Goal: Transaction & Acquisition: Purchase product/service

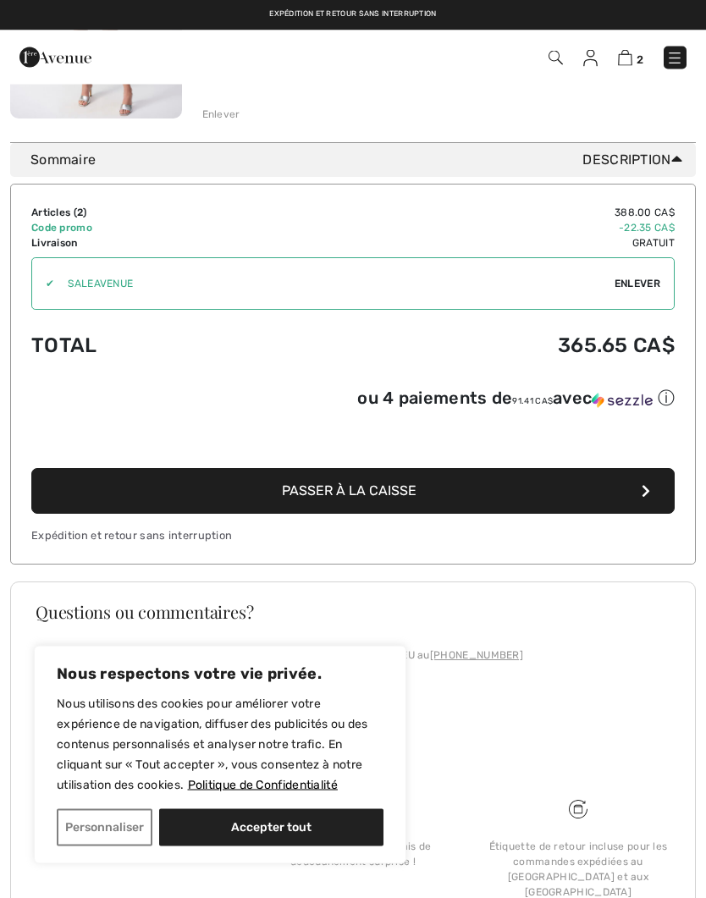
scroll to position [669, 0]
click at [499, 501] on button "Passer à la caisse" at bounding box center [352, 492] width 643 height 46
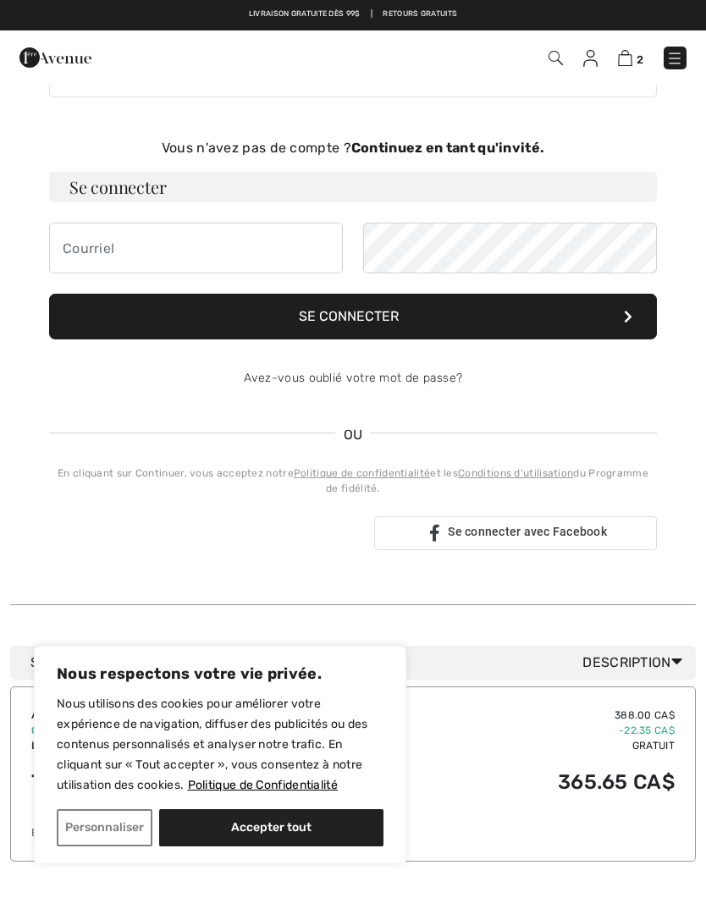
scroll to position [46, 0]
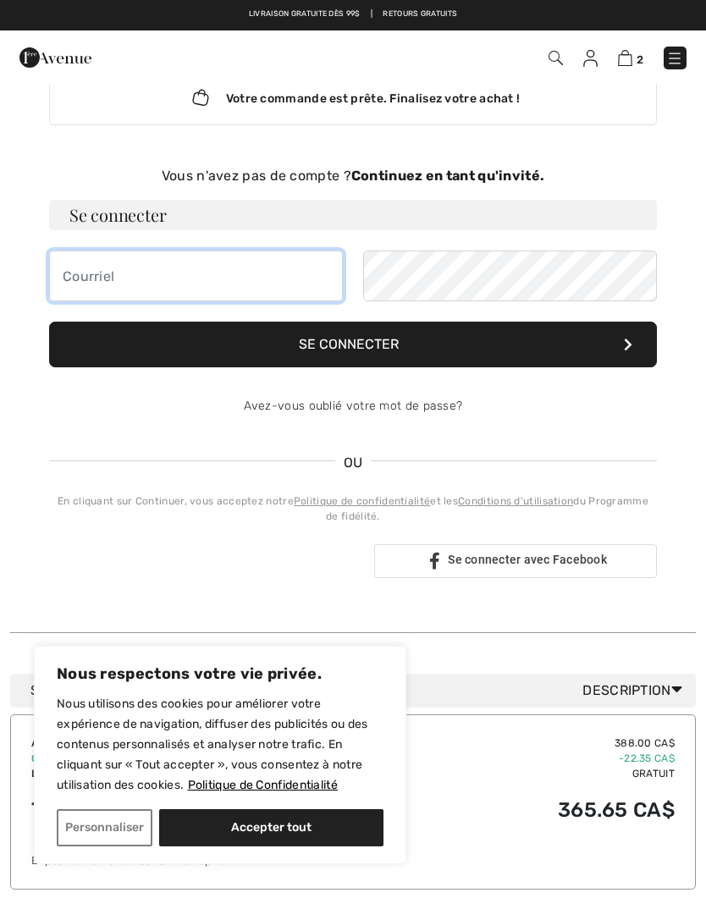
click at [287, 282] on input "email" at bounding box center [196, 276] width 294 height 51
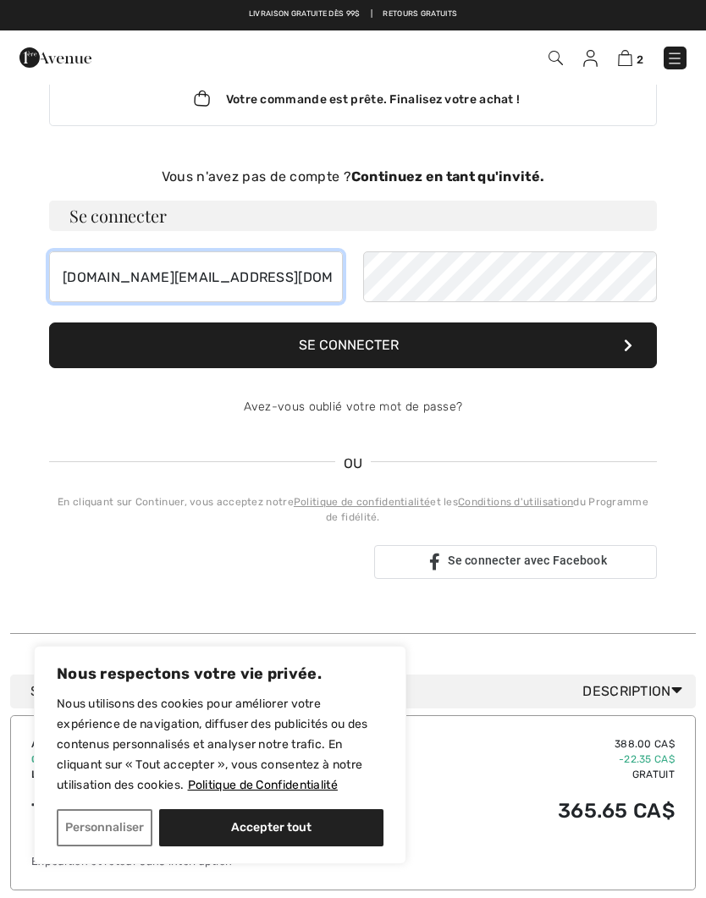
type input "nlavoie.jcb@gmail.com"
click at [507, 175] on strong "Continuez en tant qu'invité." at bounding box center [447, 176] width 193 height 16
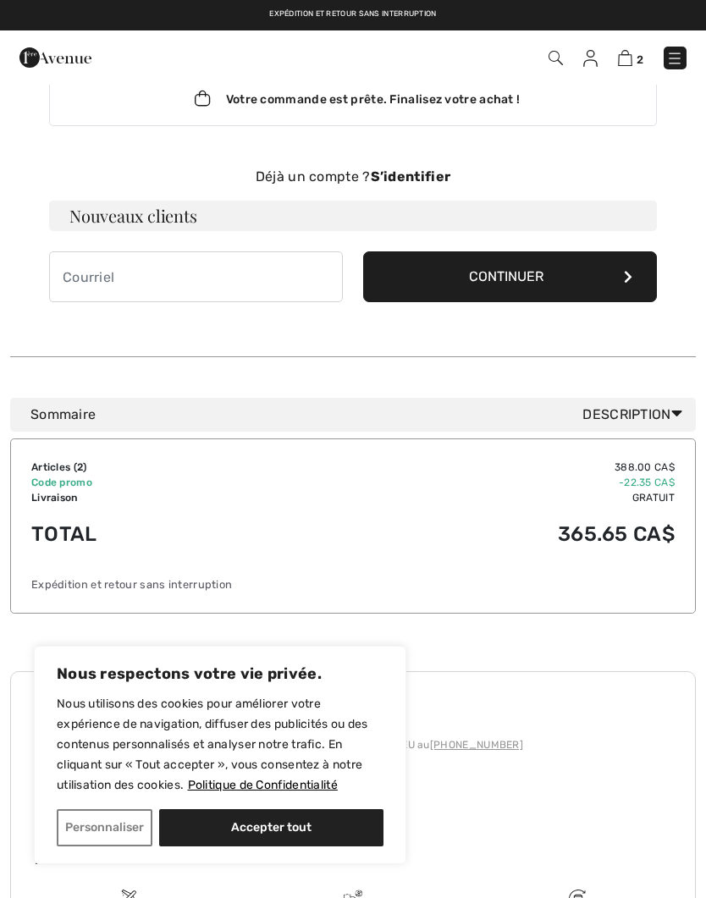
scroll to position [46, 0]
click at [416, 185] on div "Déjà un compte ? S’identifier" at bounding box center [353, 176] width 608 height 20
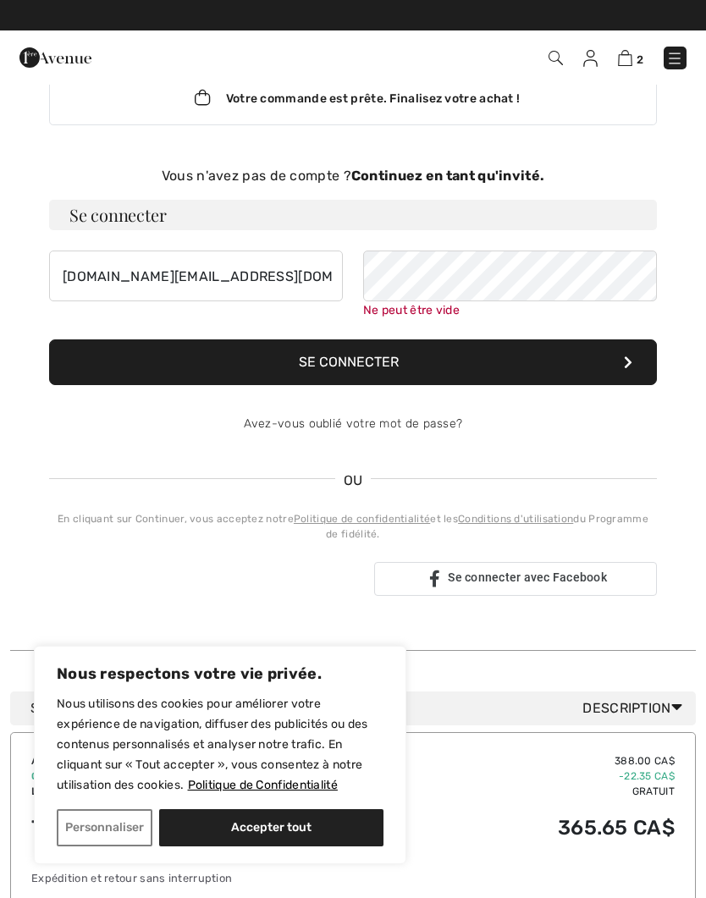
click at [416, 425] on link "Avez-vous oublié votre mot de passe?" at bounding box center [353, 423] width 219 height 14
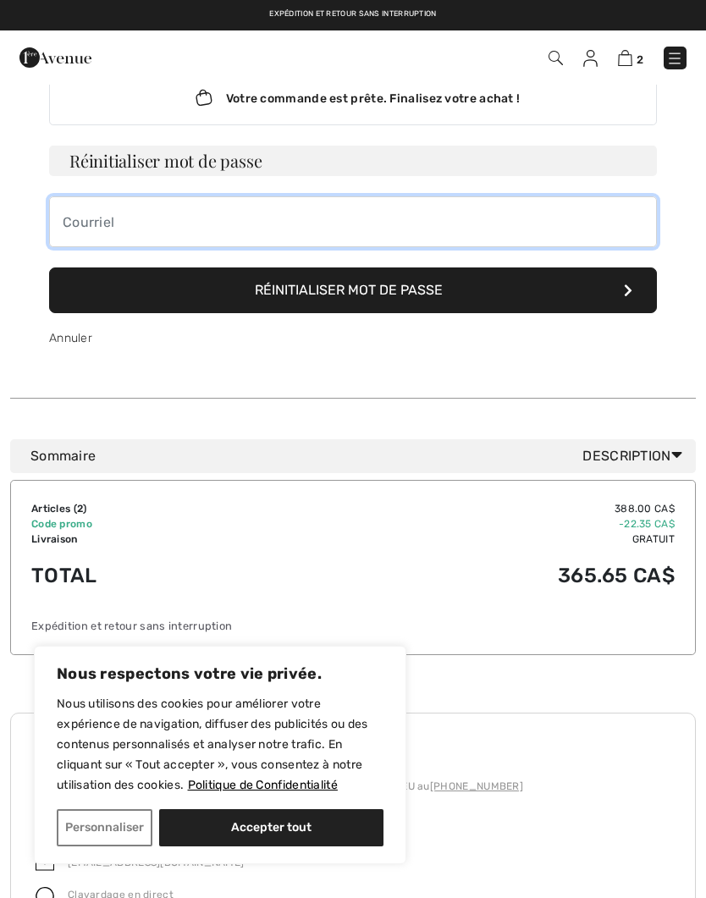
click at [348, 230] on input "email" at bounding box center [353, 221] width 608 height 51
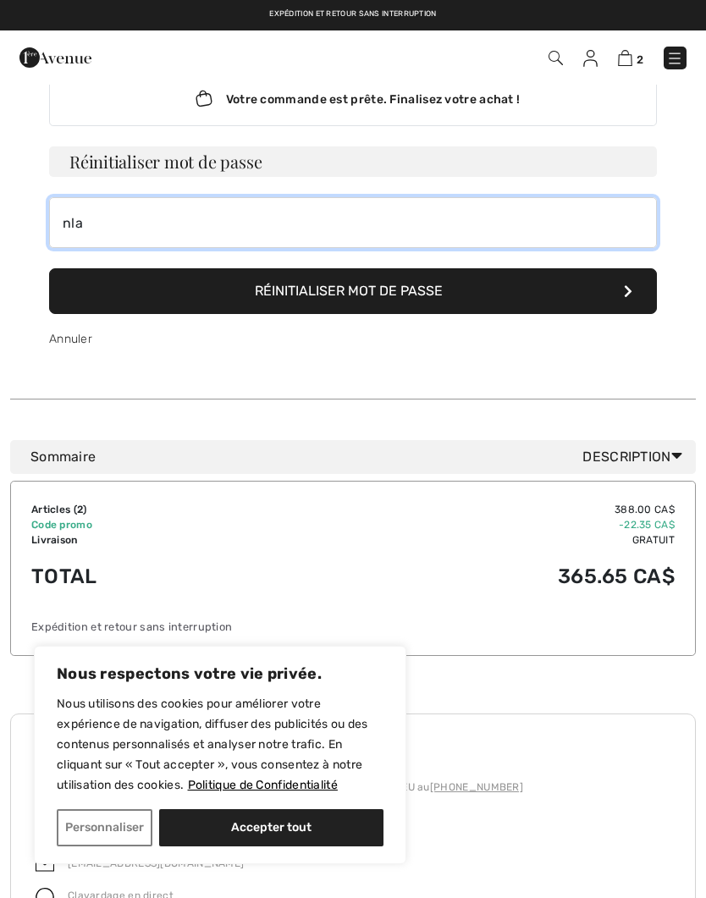
type input "nla"
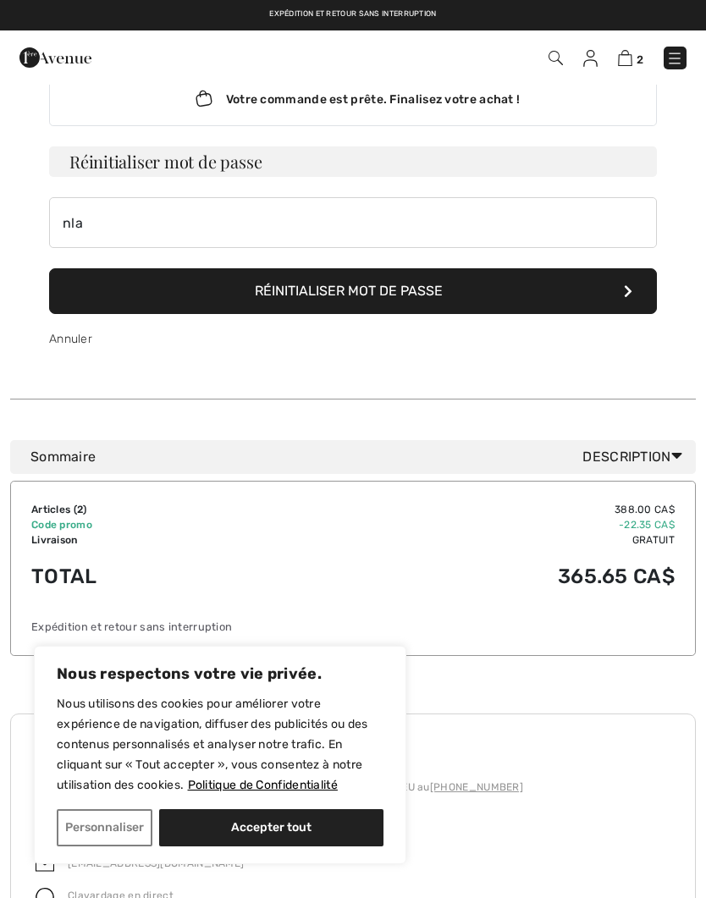
click at [629, 61] on img at bounding box center [625, 58] width 14 height 16
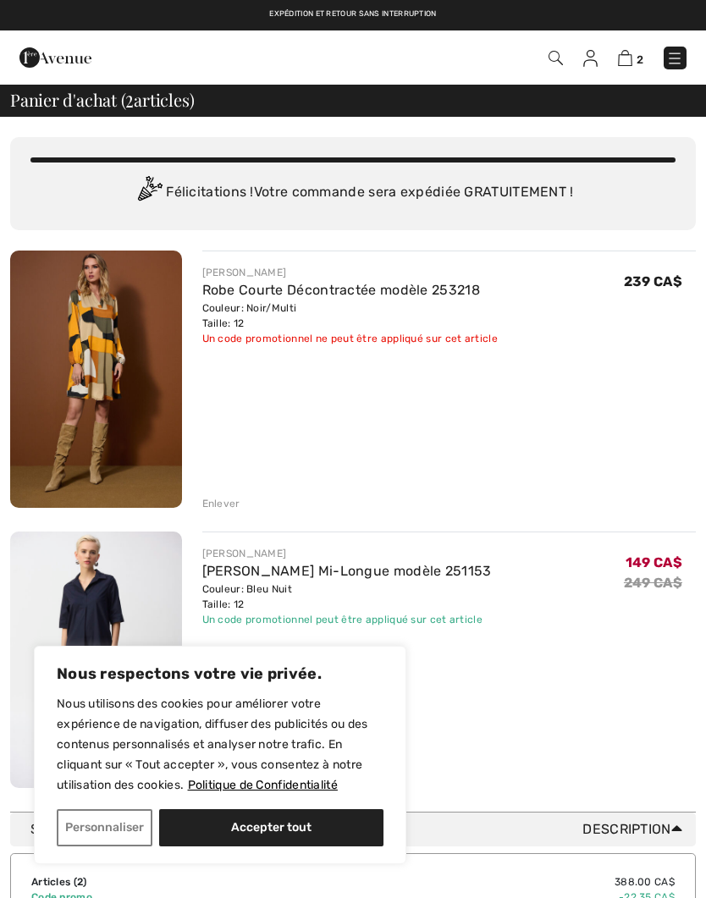
click at [311, 816] on button "Accepter tout" at bounding box center [271, 827] width 224 height 37
checkbox input "true"
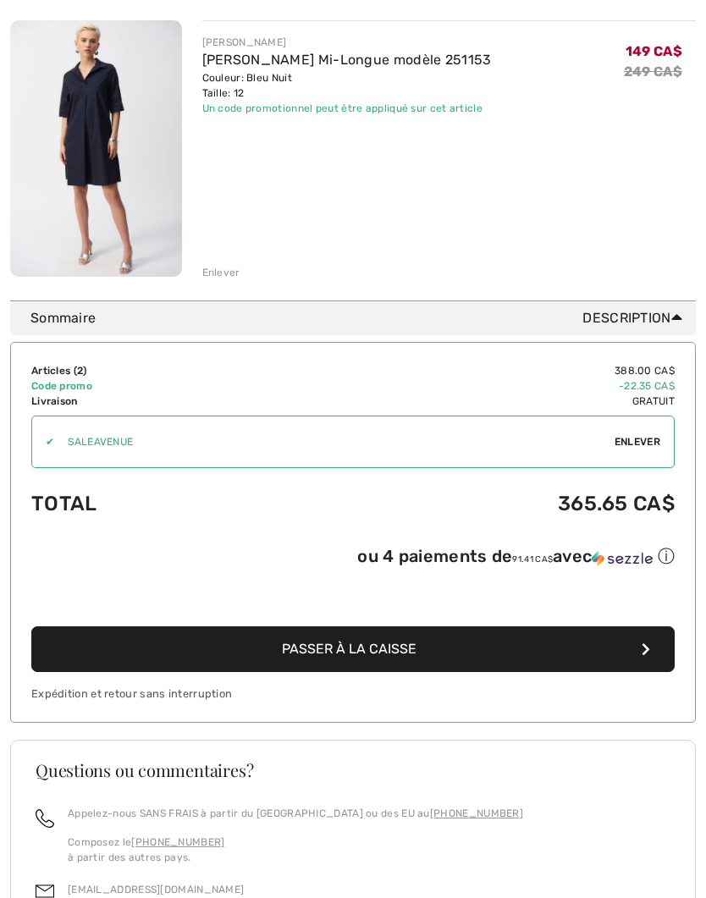
scroll to position [511, 0]
click at [643, 441] on span "Enlever" at bounding box center [637, 441] width 46 height 15
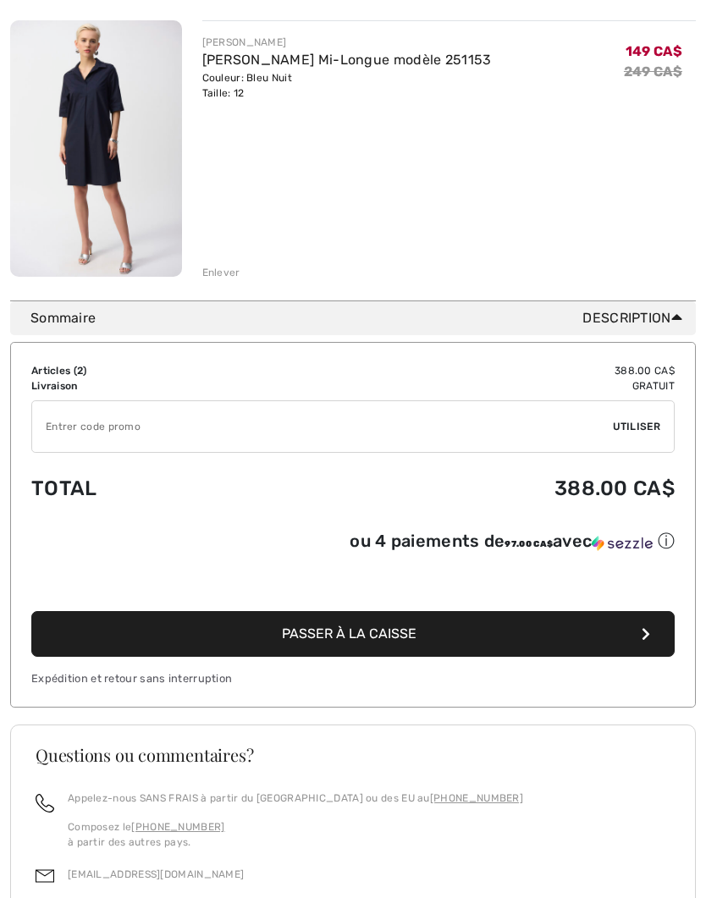
click at [610, 429] on input "TEXT" at bounding box center [322, 426] width 581 height 51
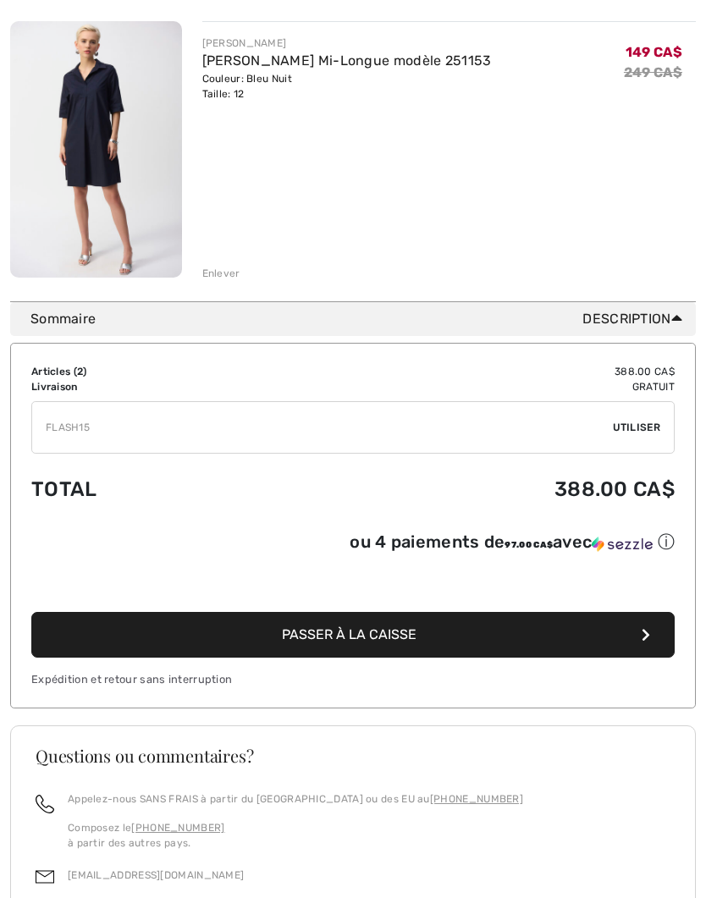
type input "FLASH15"
click at [654, 427] on span "Utiliser" at bounding box center [636, 427] width 47 height 15
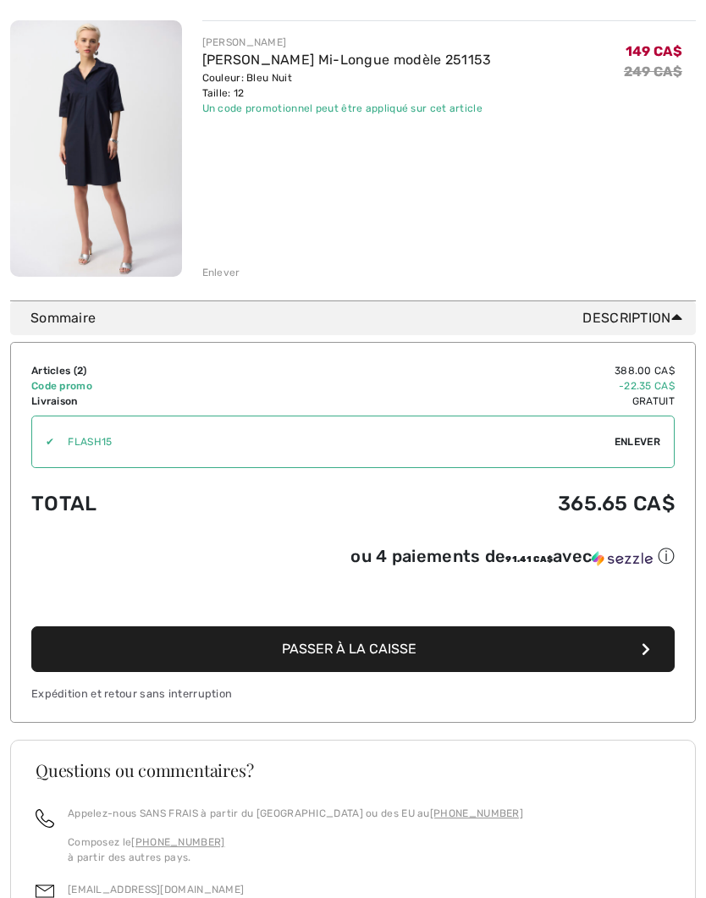
scroll to position [548, 0]
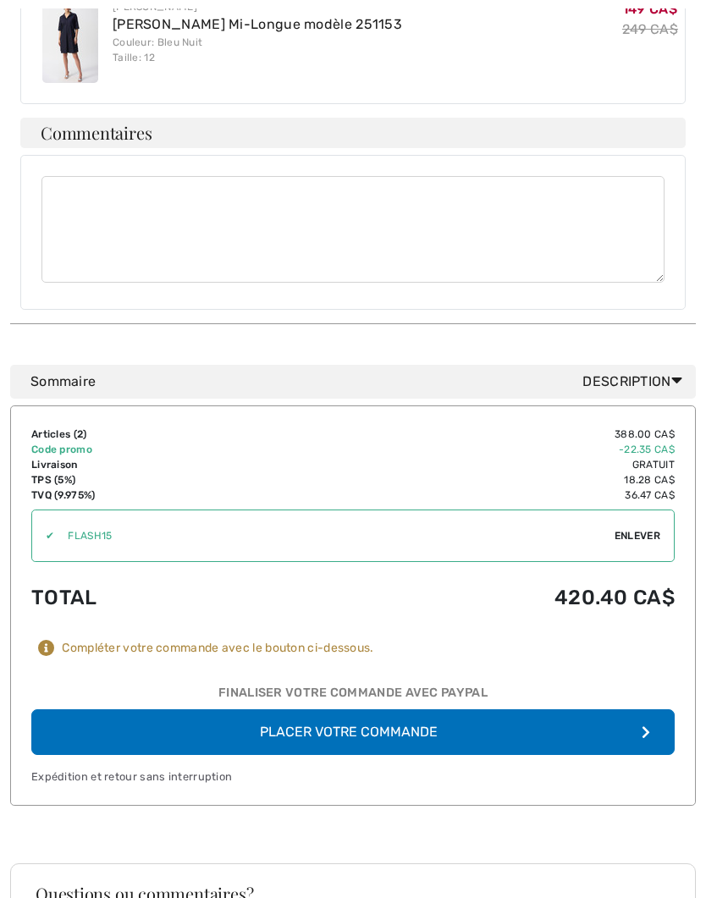
scroll to position [1460, 0]
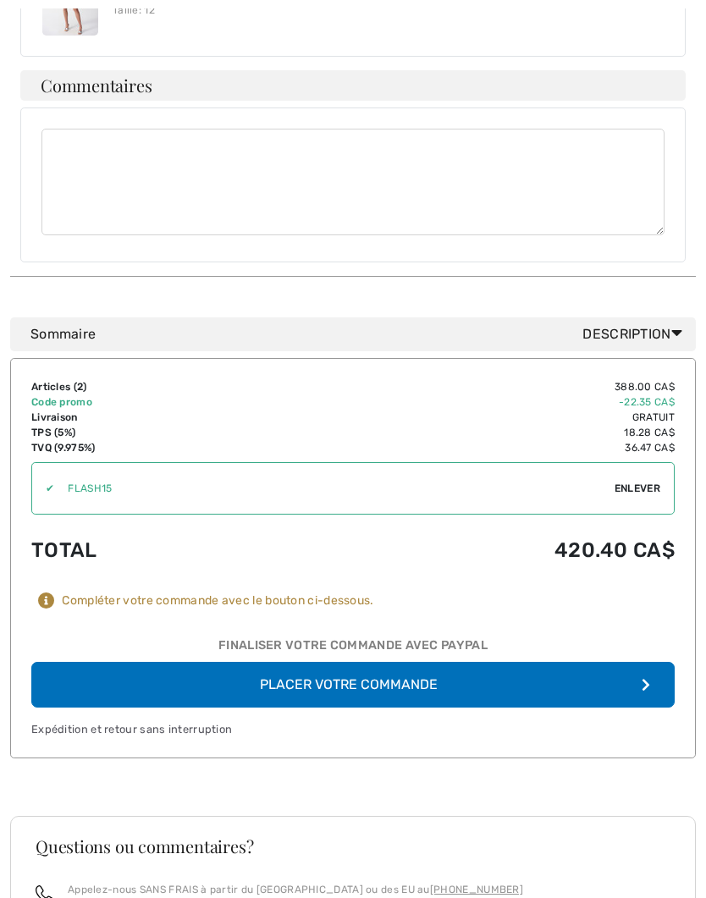
click at [603, 662] on button "Placer votre commande" at bounding box center [352, 685] width 643 height 46
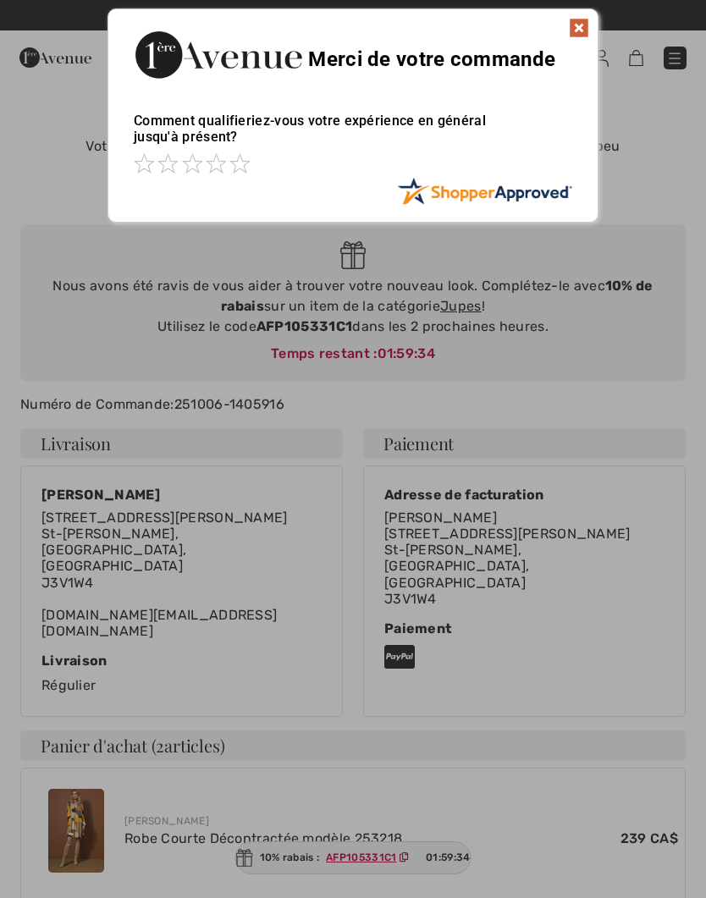
click at [575, 36] on img at bounding box center [579, 28] width 20 height 20
